Goal: Task Accomplishment & Management: Complete application form

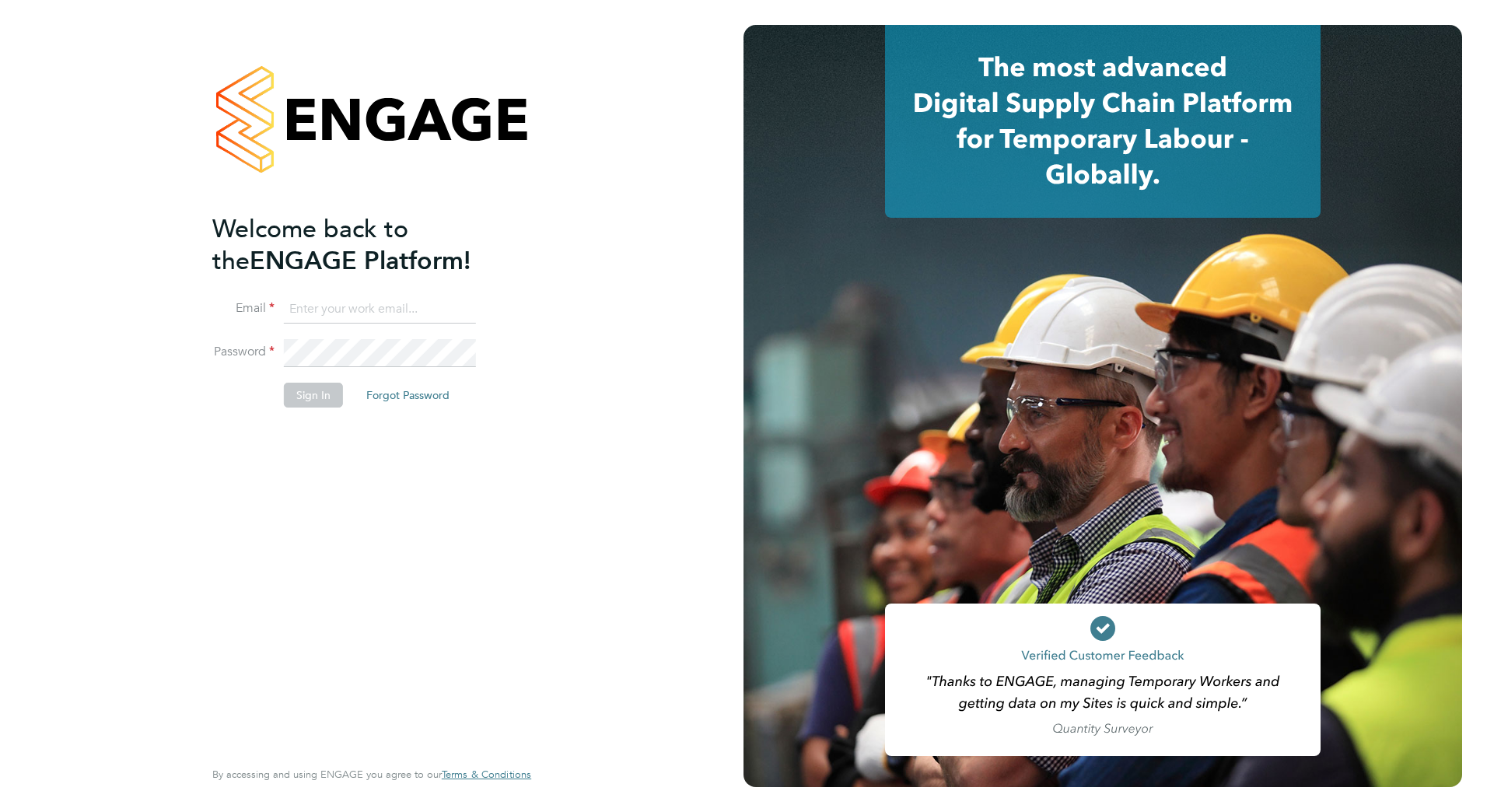
type input "james.blyth@countrysidepartnerships.com"
click at [276, 397] on li "Sign In Forgot Password" at bounding box center [364, 402] width 304 height 40
click at [318, 394] on button "Sign In" at bounding box center [314, 395] width 59 height 25
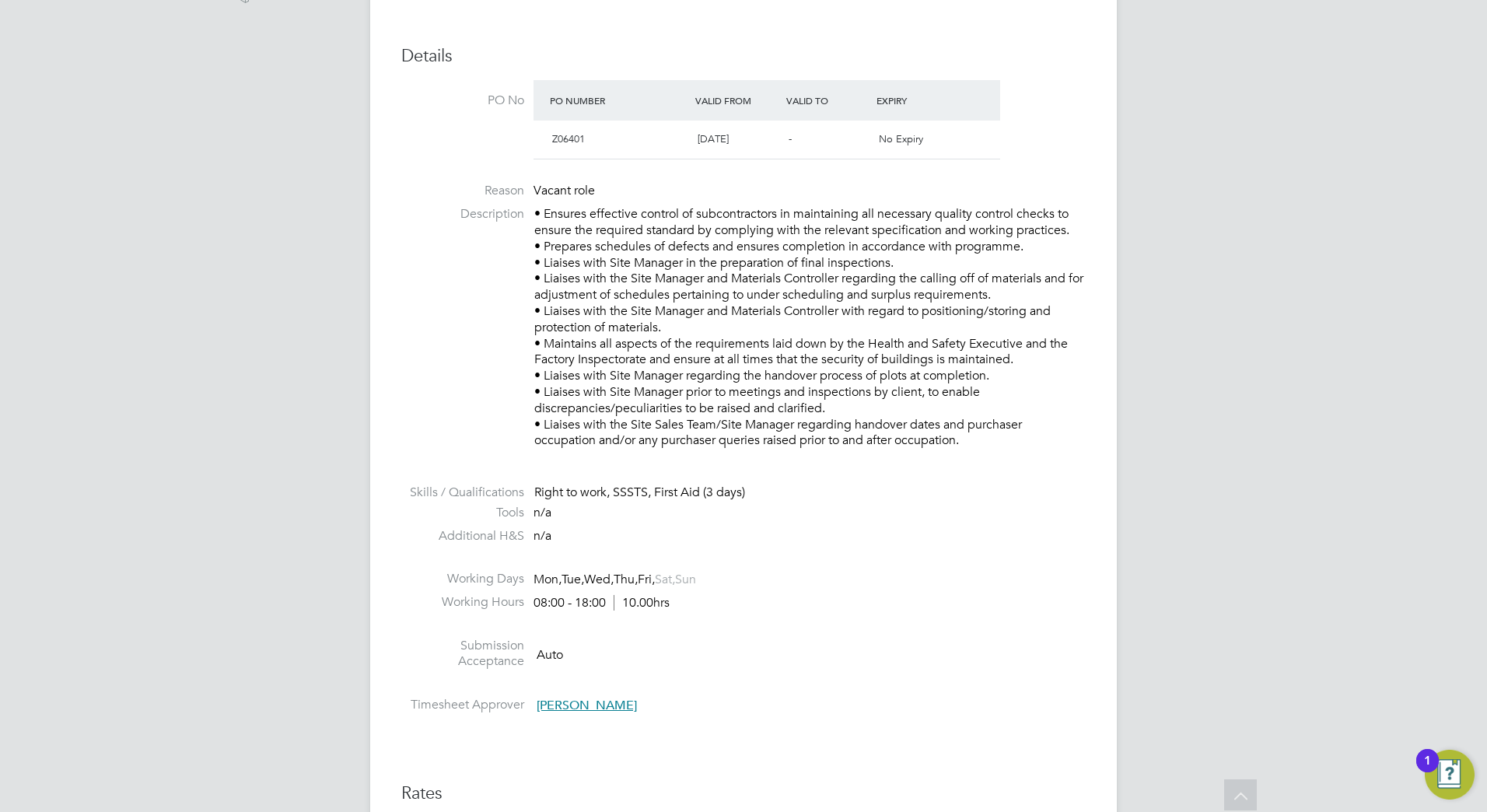
scroll to position [933, 0]
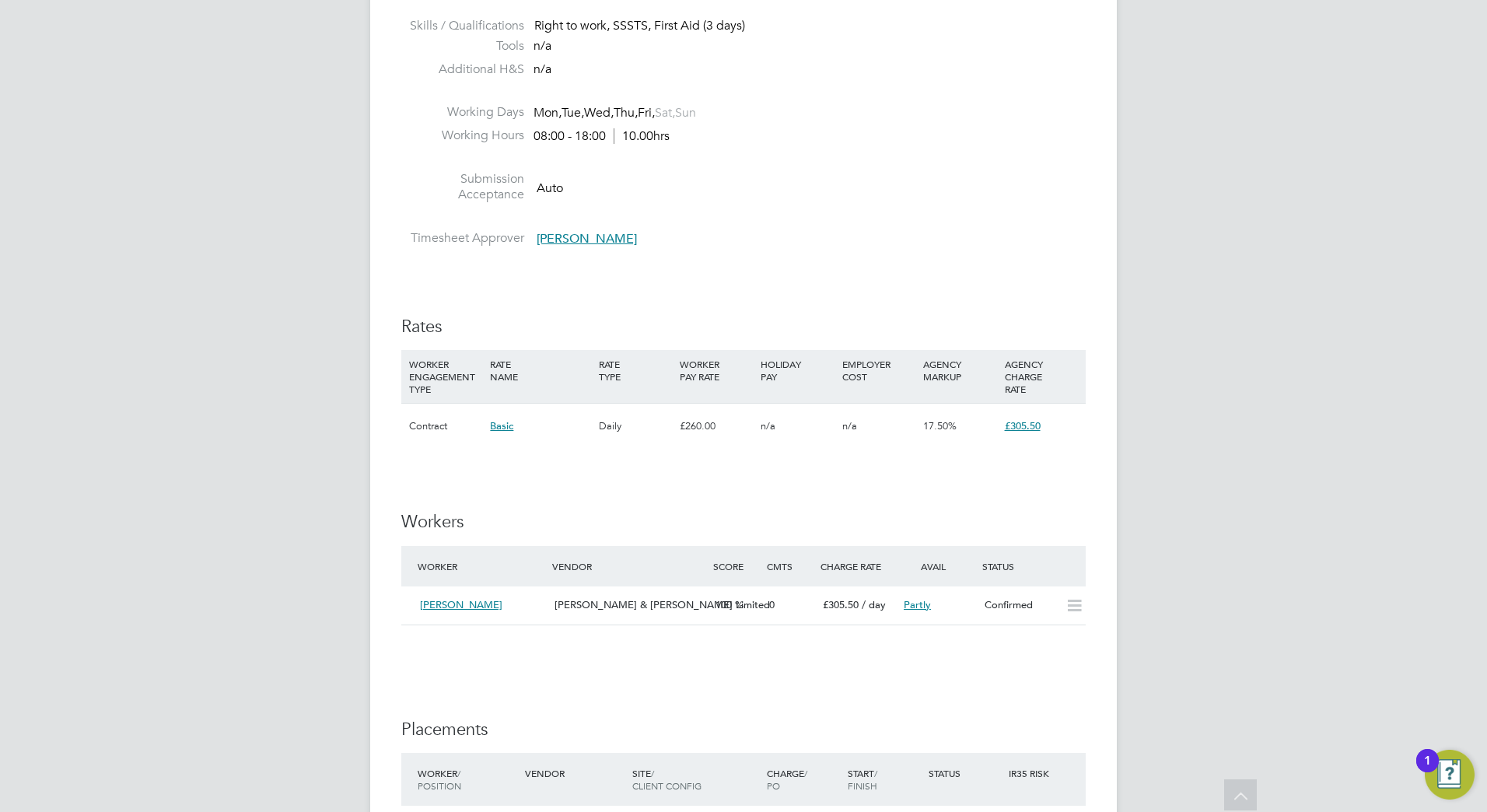
click at [1314, 357] on div "[PERSON_NAME] Notifications 20 Applications: Network Team Members Sites Workers…" at bounding box center [743, 185] width 1487 height 2236
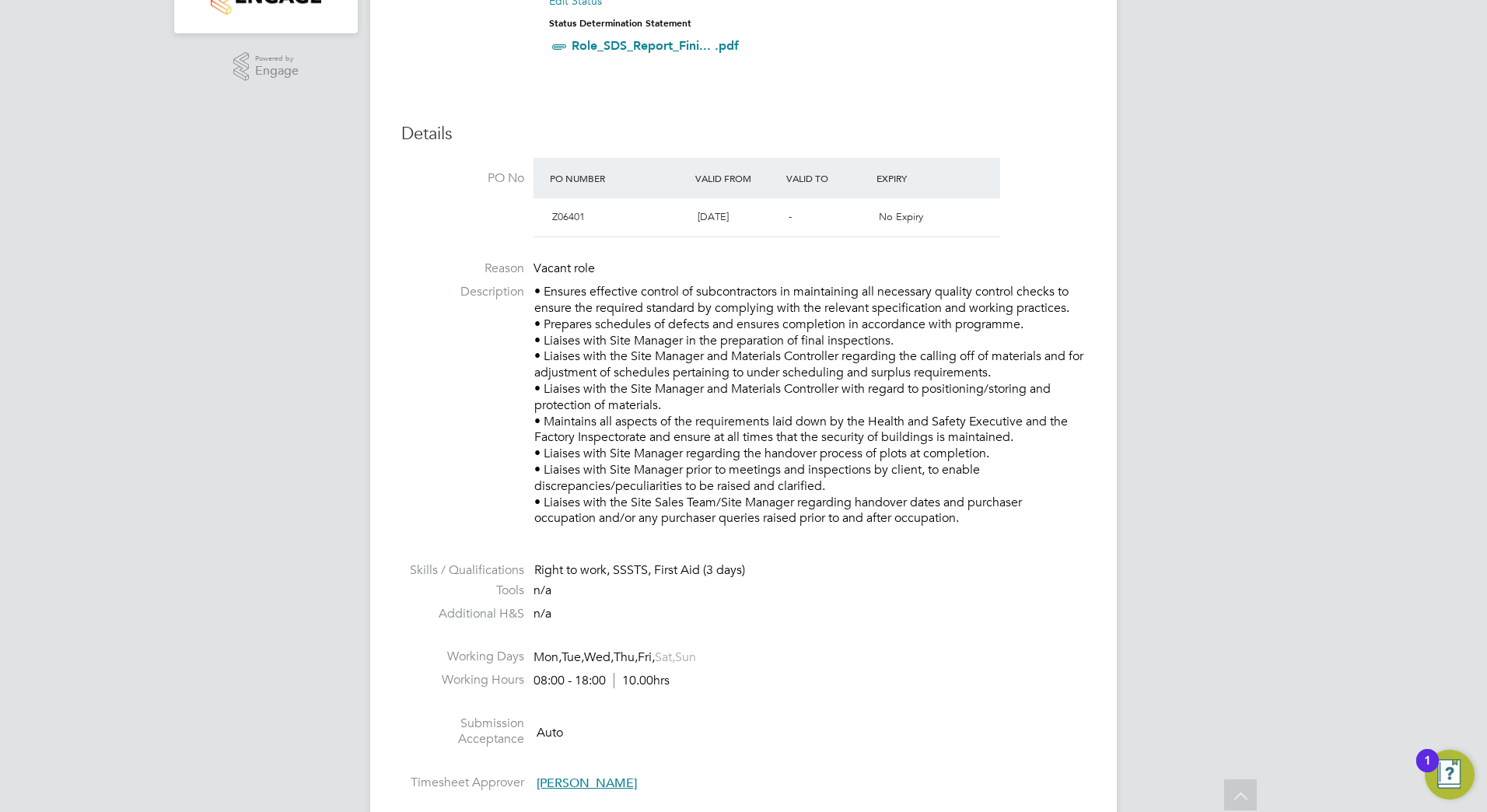
scroll to position [0, 0]
